Goal: Task Accomplishment & Management: Manage account settings

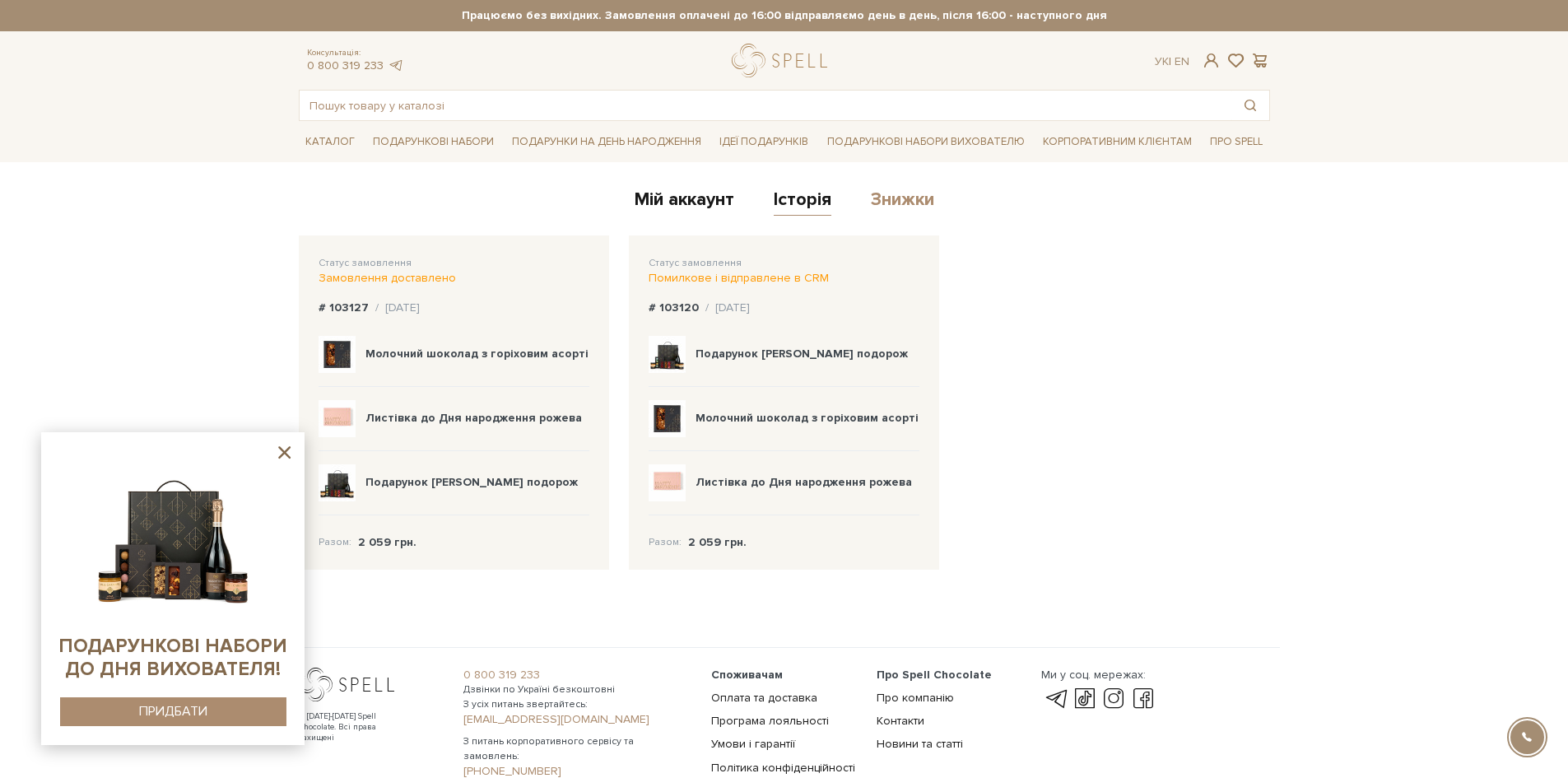
click at [901, 201] on link "Знижки" at bounding box center [902, 202] width 63 height 27
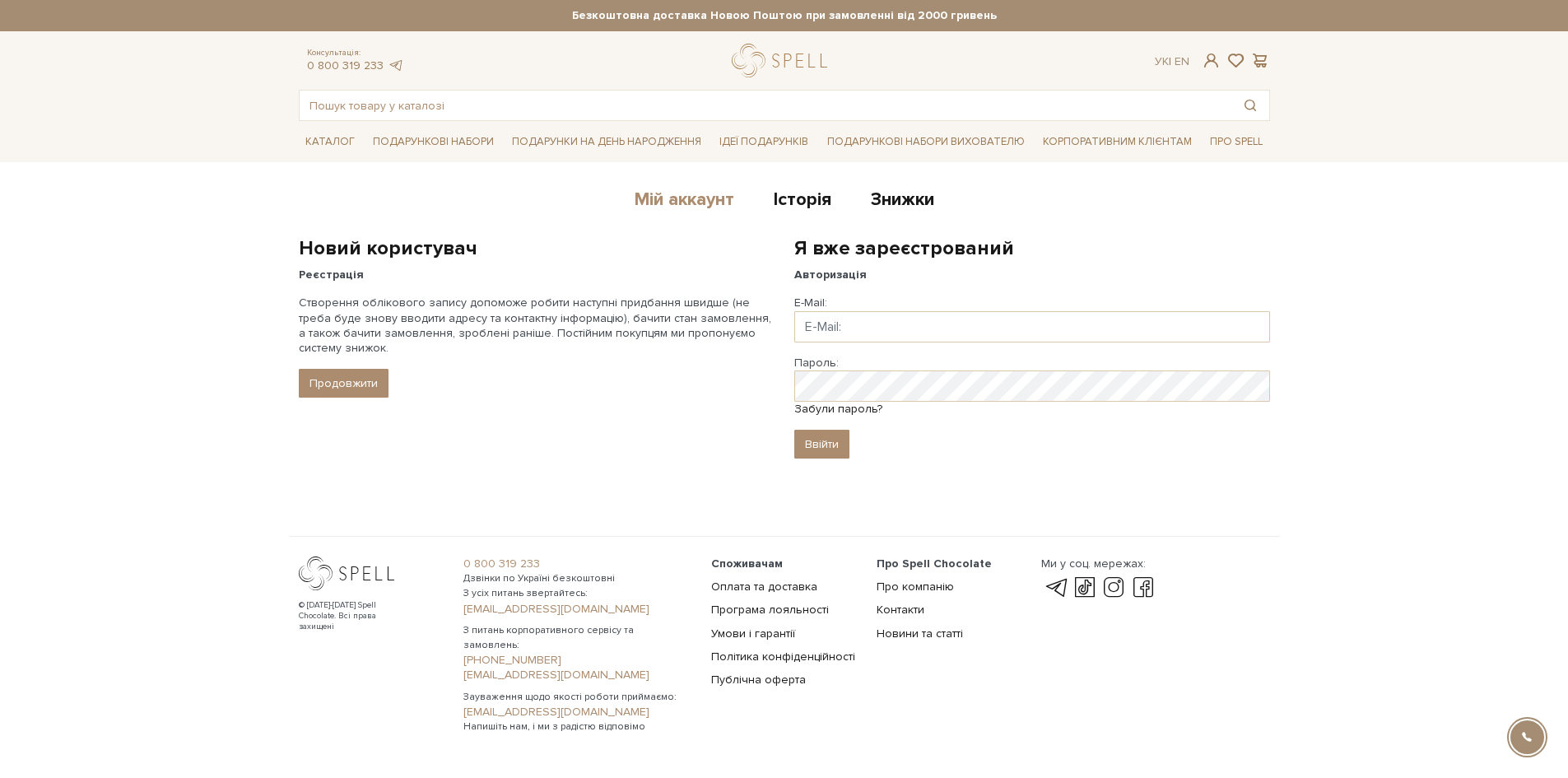
click at [640, 196] on link "Мій аккаунт" at bounding box center [684, 202] width 100 height 27
click at [809, 197] on link "Історія" at bounding box center [802, 202] width 58 height 27
